Goal: Transaction & Acquisition: Purchase product/service

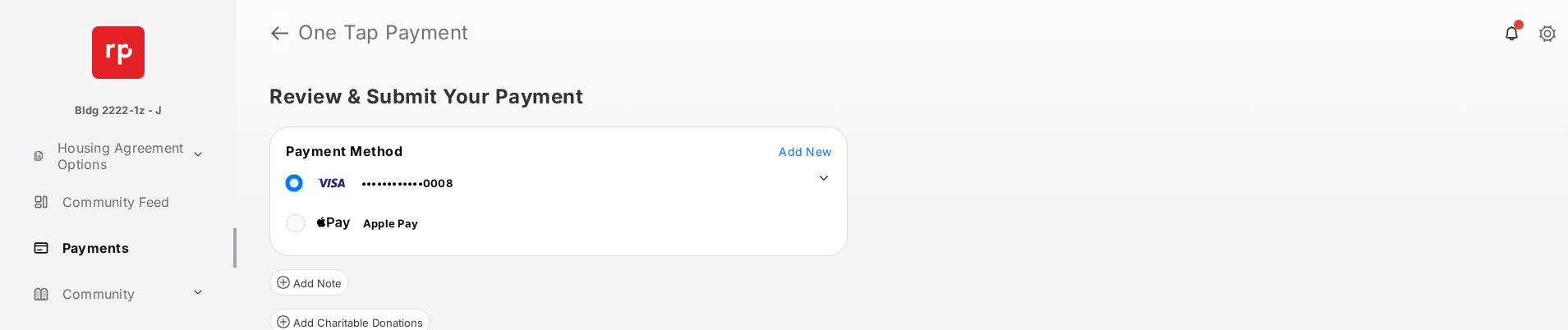
click at [283, 33] on link at bounding box center [279, 33] width 17 height 39
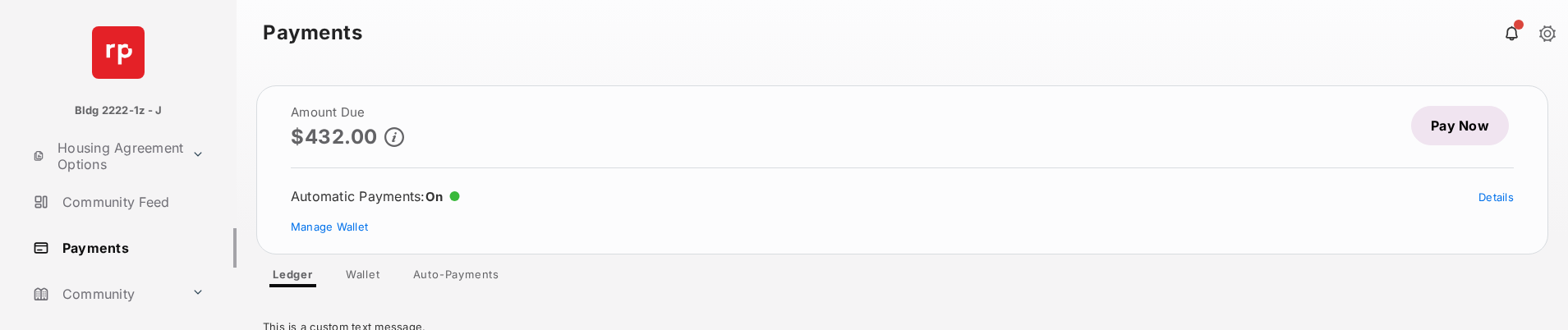
click at [1452, 134] on link "Pay Now" at bounding box center [1460, 126] width 98 height 39
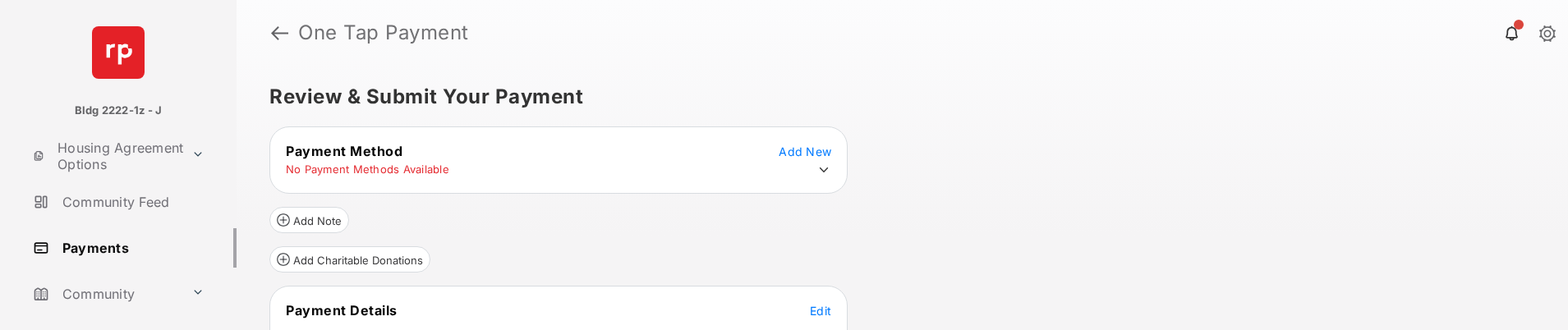
click at [827, 171] on icon at bounding box center [823, 169] width 15 height 15
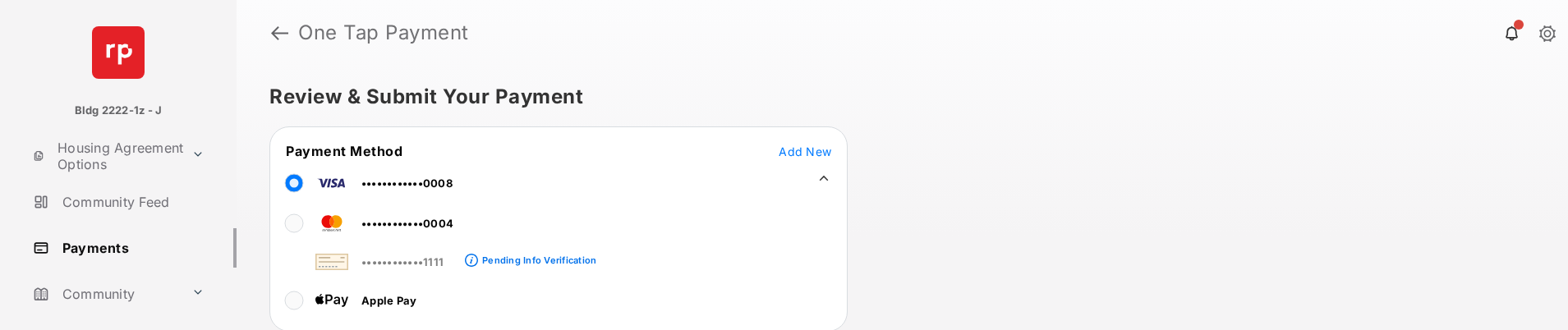
click at [826, 171] on icon at bounding box center [823, 178] width 15 height 15
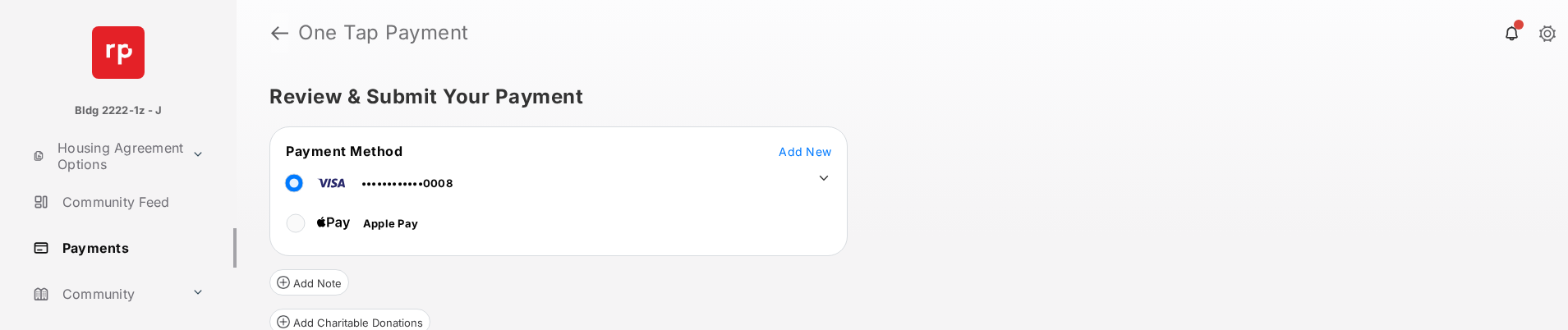
click at [280, 34] on link at bounding box center [279, 33] width 17 height 39
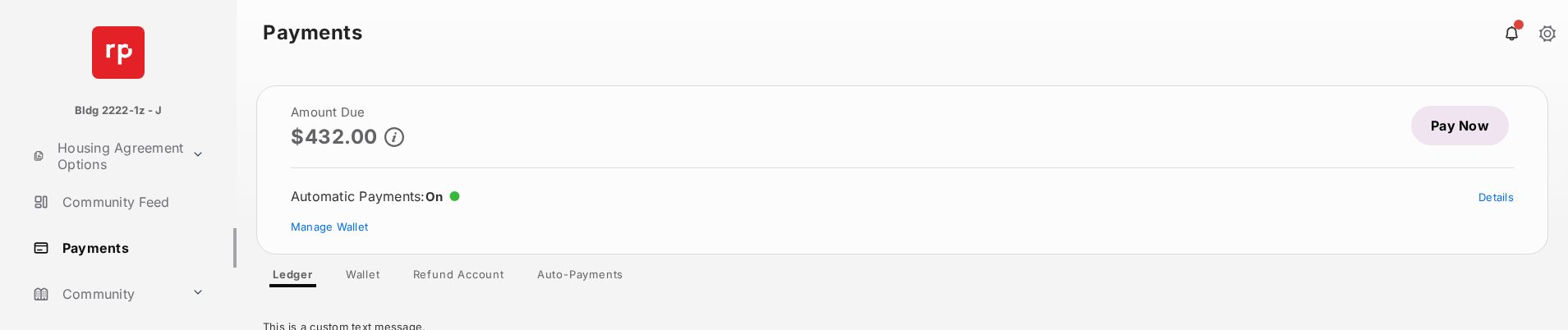
click at [1447, 133] on link "Pay Now" at bounding box center [1460, 126] width 98 height 39
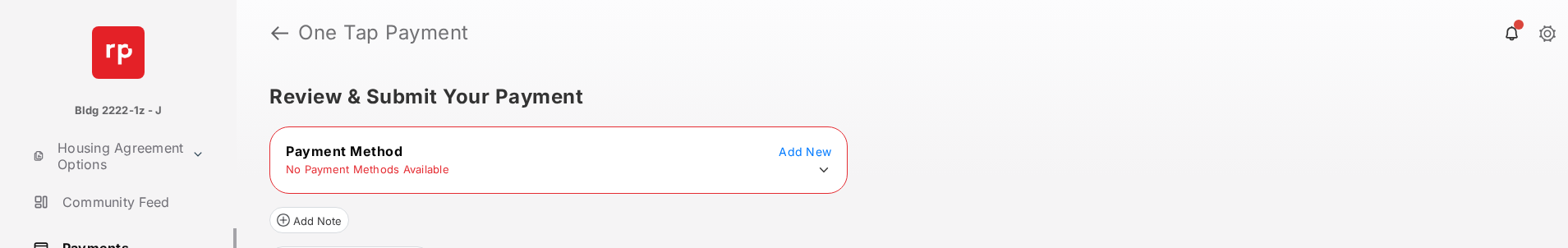
click at [824, 171] on icon at bounding box center [824, 170] width 9 height 5
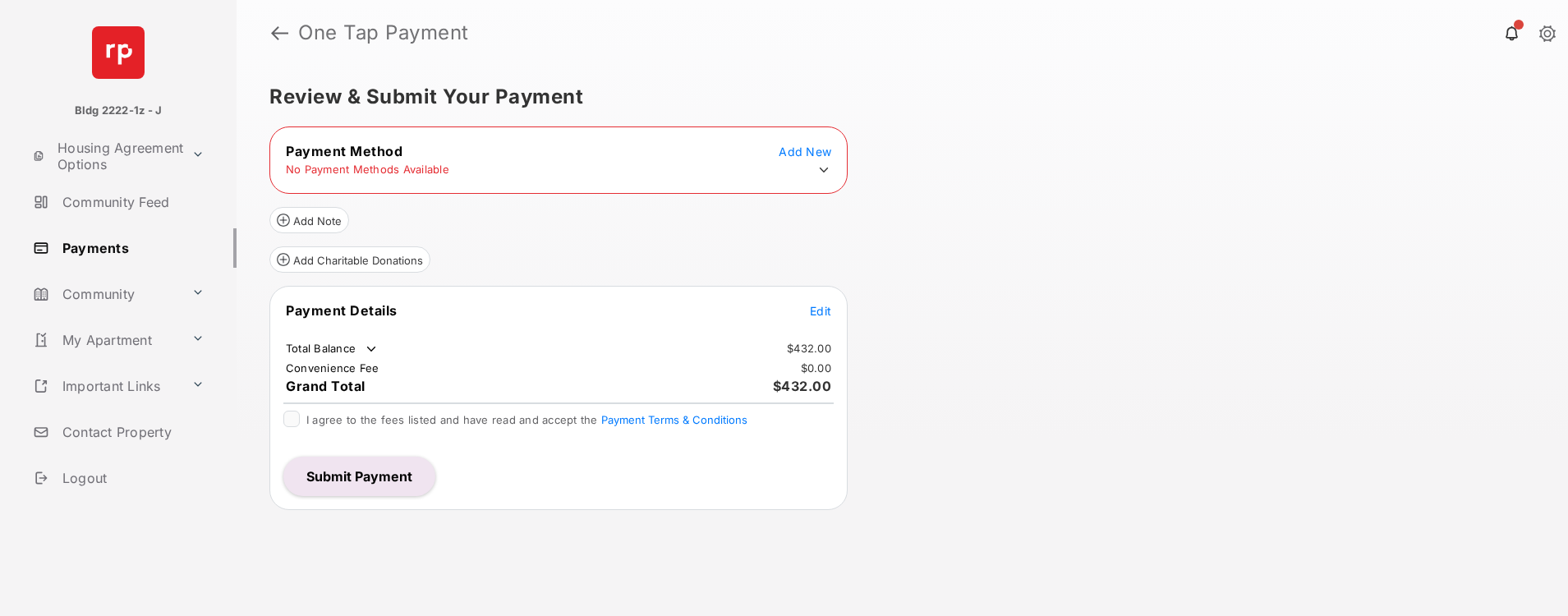
click at [826, 171] on icon at bounding box center [823, 169] width 15 height 15
